Goal: Task Accomplishment & Management: Manage account settings

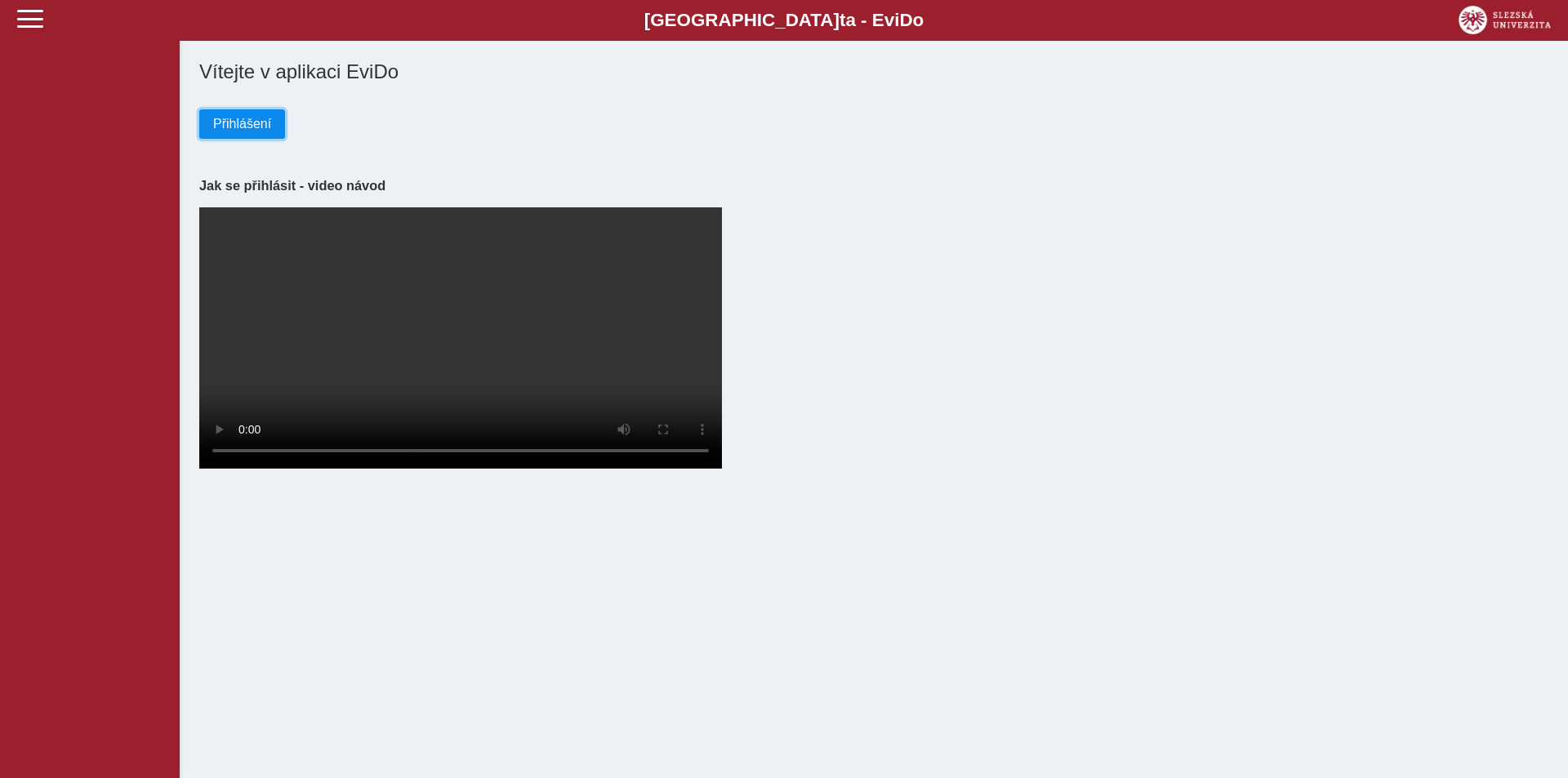
click at [230, 123] on span "Přihlášení" at bounding box center [241, 123] width 58 height 15
